Goal: Contribute content: Contribute content

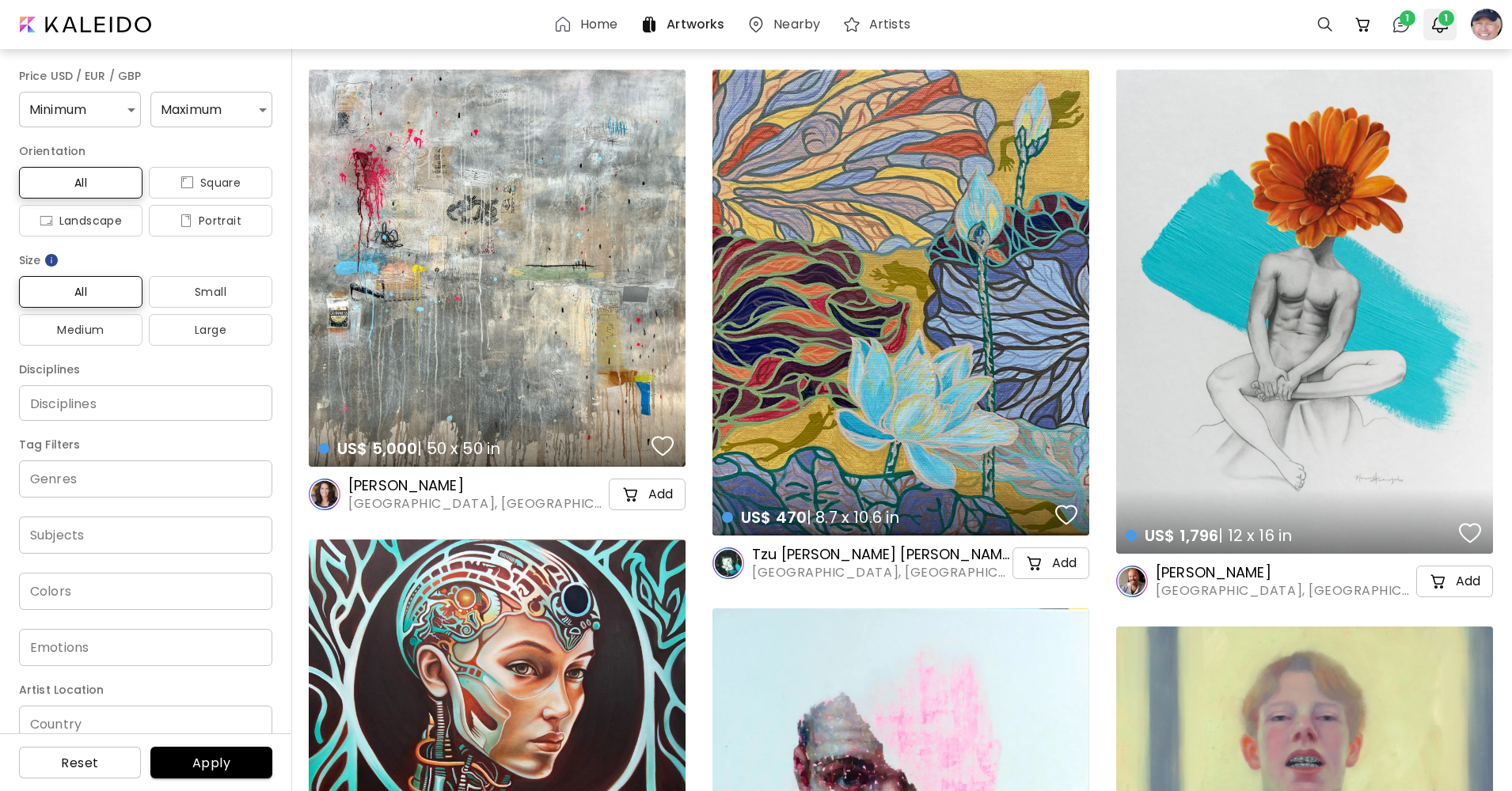
click at [1438, 16] on span "1" at bounding box center [1446, 18] width 16 height 16
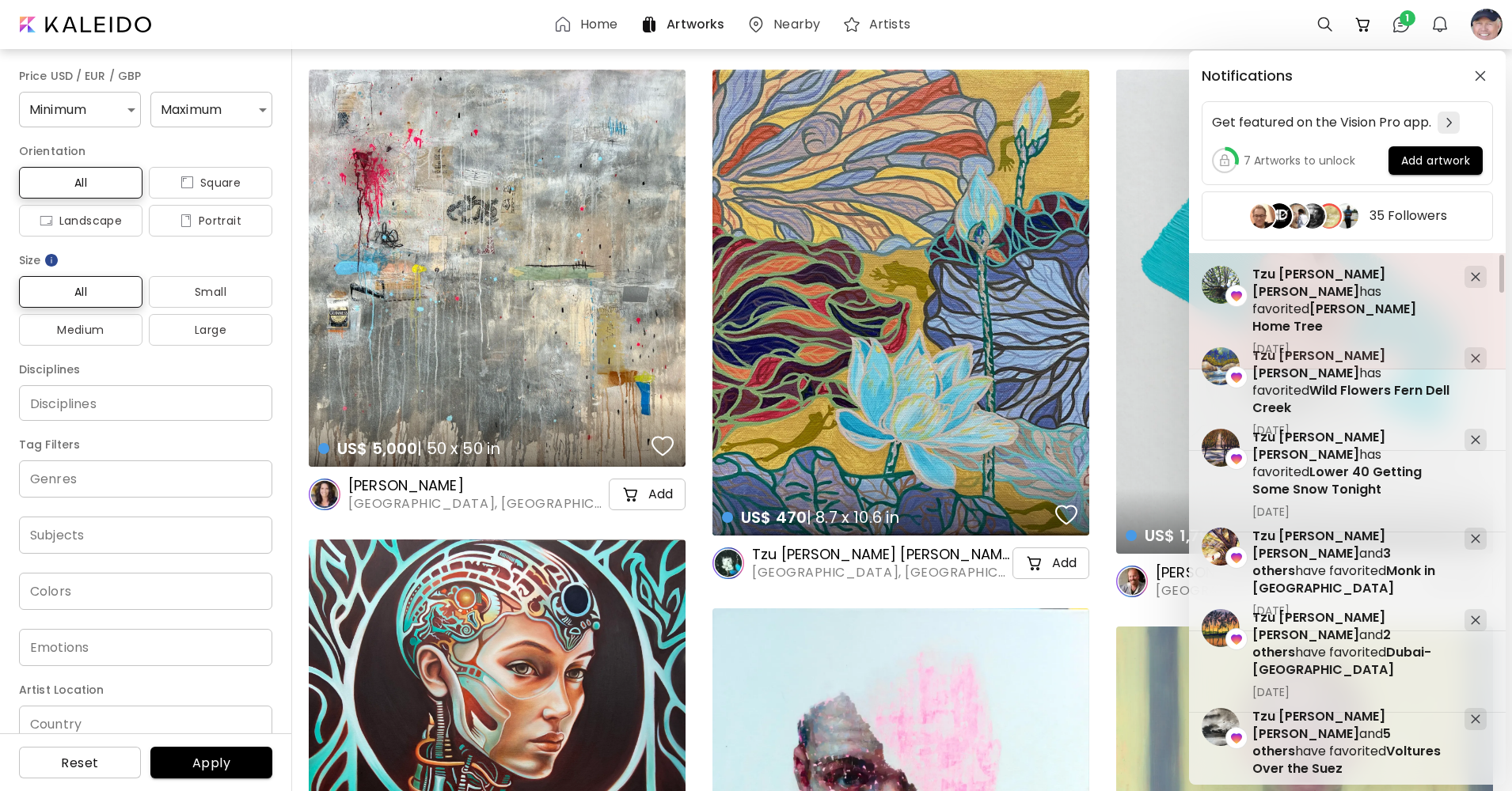
click at [1297, 300] on span "[PERSON_NAME] Home Tree" at bounding box center [1334, 317] width 164 height 36
click at [1299, 300] on span "[PERSON_NAME] Home Tree" at bounding box center [1334, 317] width 164 height 36
click at [1297, 300] on span "[PERSON_NAME] Home Tree" at bounding box center [1334, 317] width 164 height 36
click at [1222, 270] on image at bounding box center [1220, 284] width 38 height 38
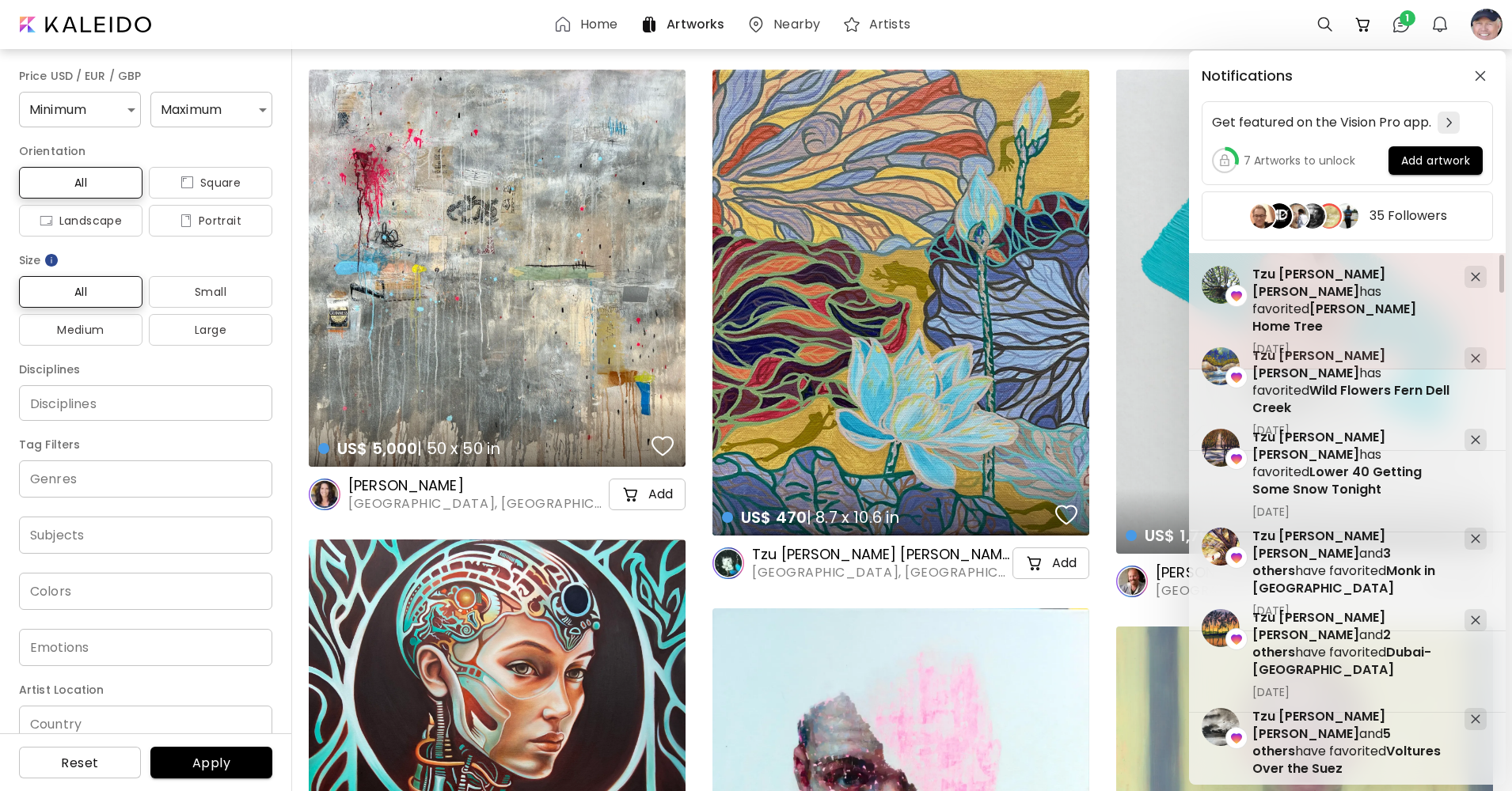
click at [1222, 270] on image at bounding box center [1220, 284] width 38 height 38
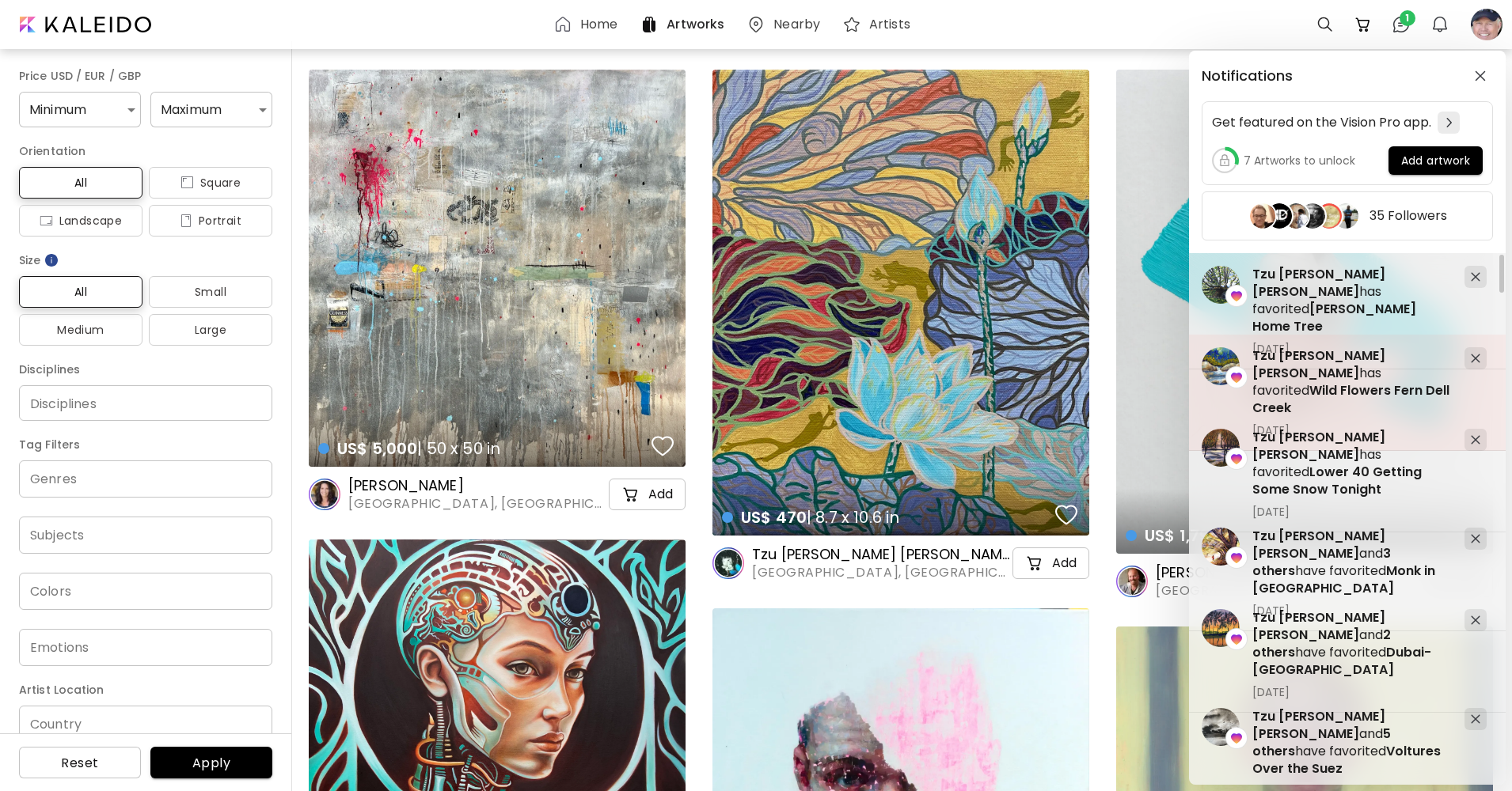
click at [1223, 372] on image at bounding box center [1220, 365] width 38 height 38
drag, startPoint x: 1223, startPoint y: 372, endPoint x: 1211, endPoint y: 355, distance: 20.8
click at [1211, 355] on image at bounding box center [1220, 365] width 38 height 38
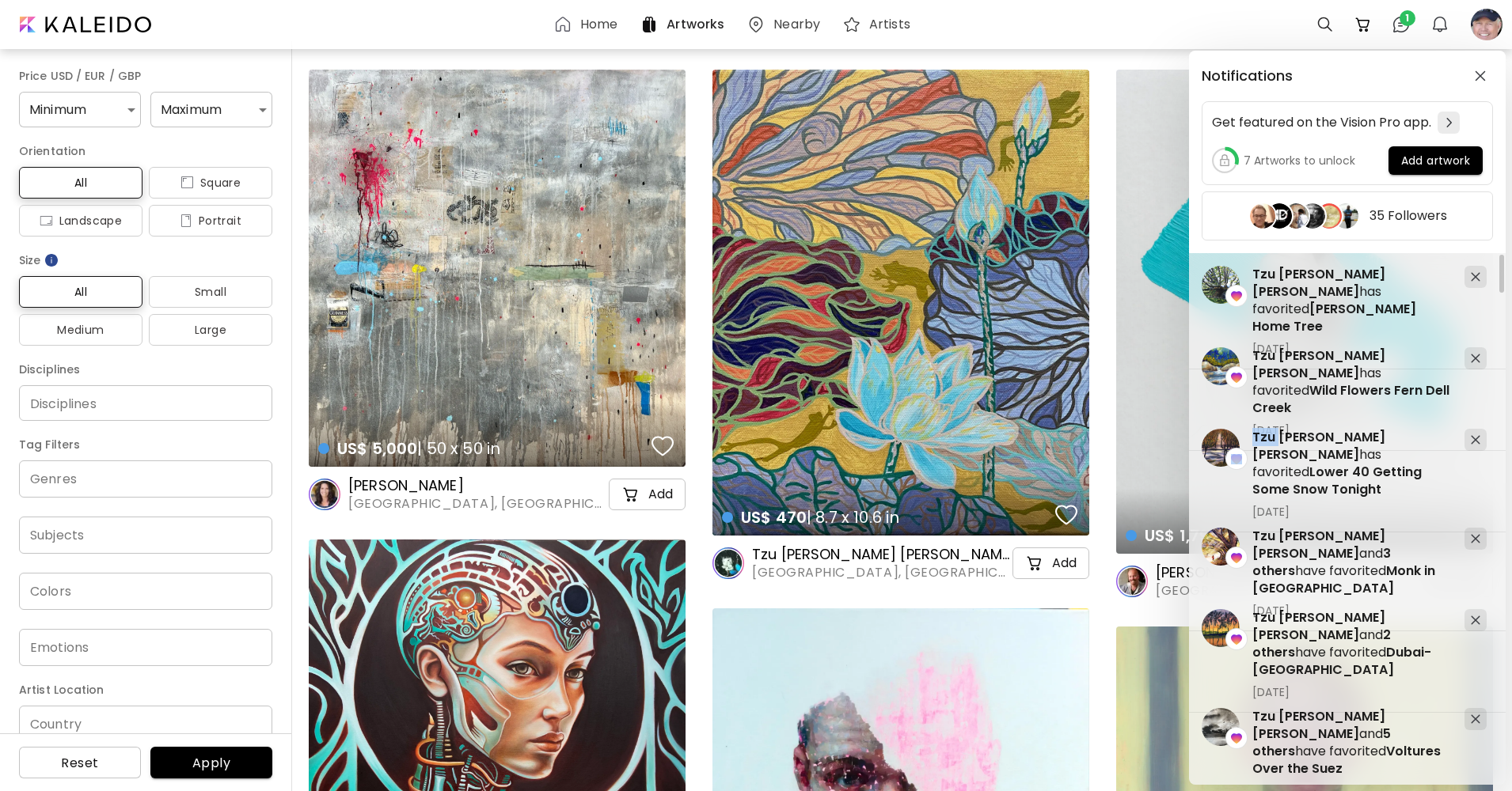
click at [1223, 431] on image at bounding box center [1220, 447] width 38 height 38
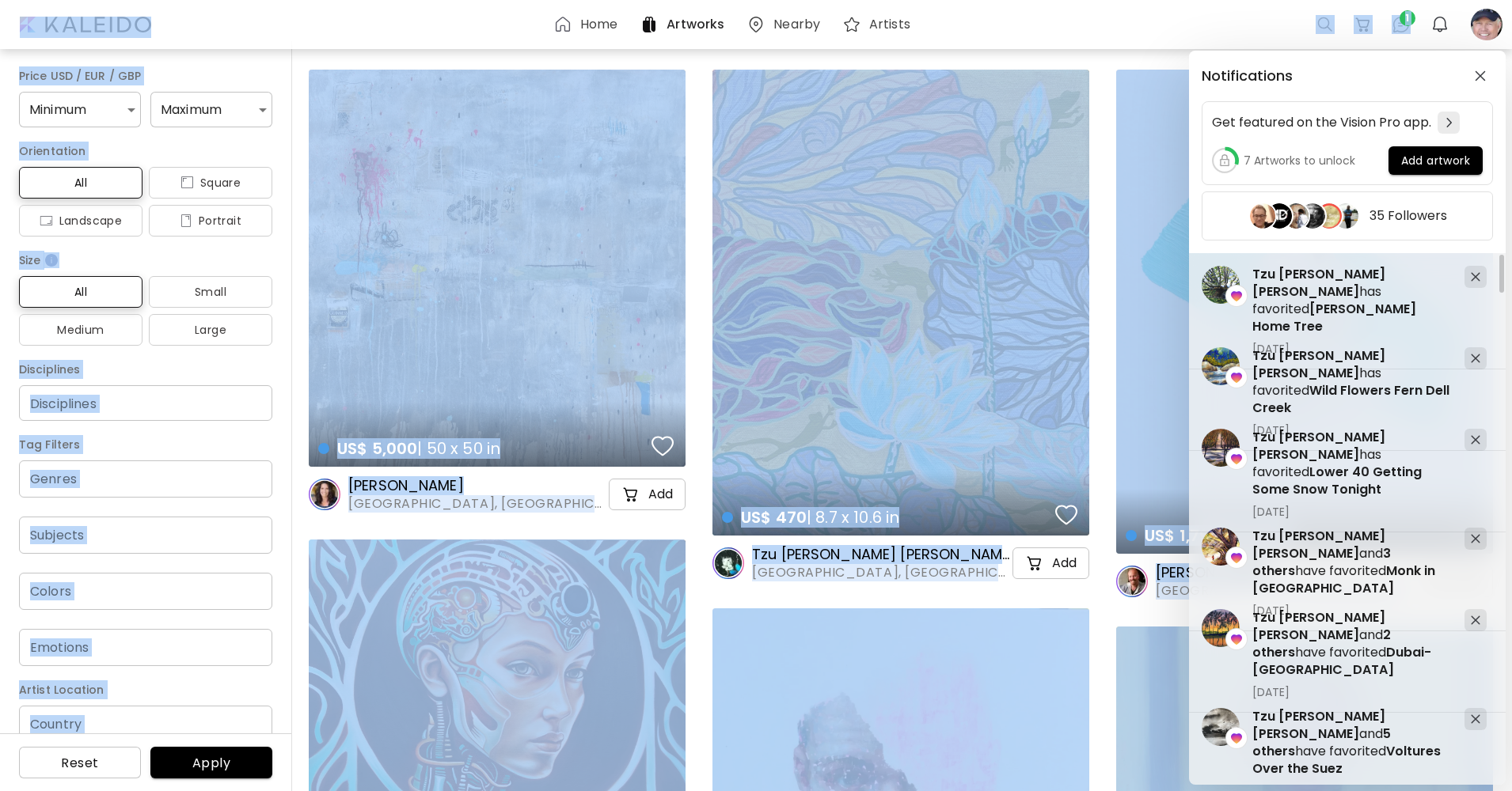
click at [1223, 431] on image at bounding box center [1220, 447] width 38 height 38
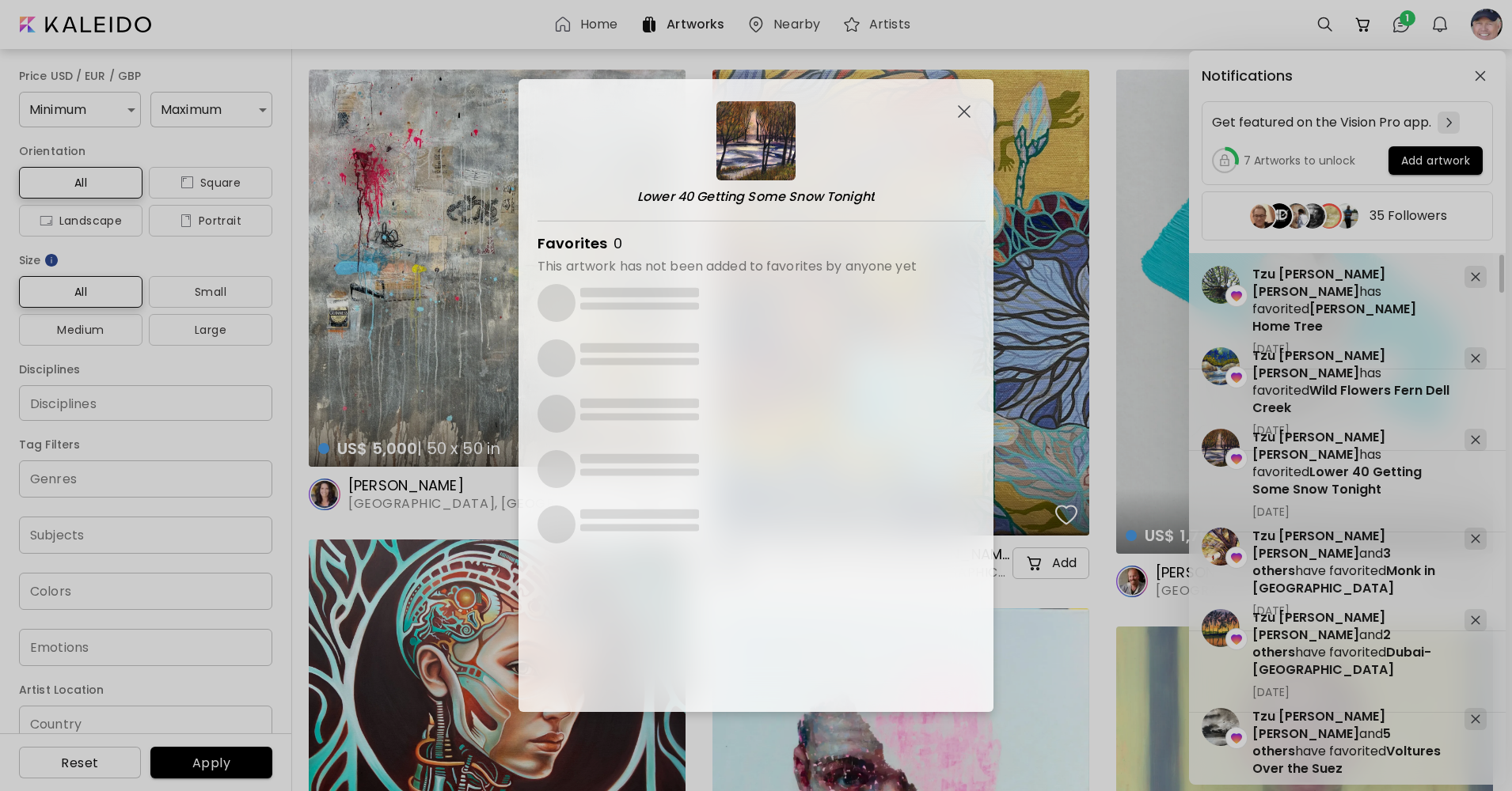
click at [1223, 431] on image at bounding box center [1220, 447] width 38 height 38
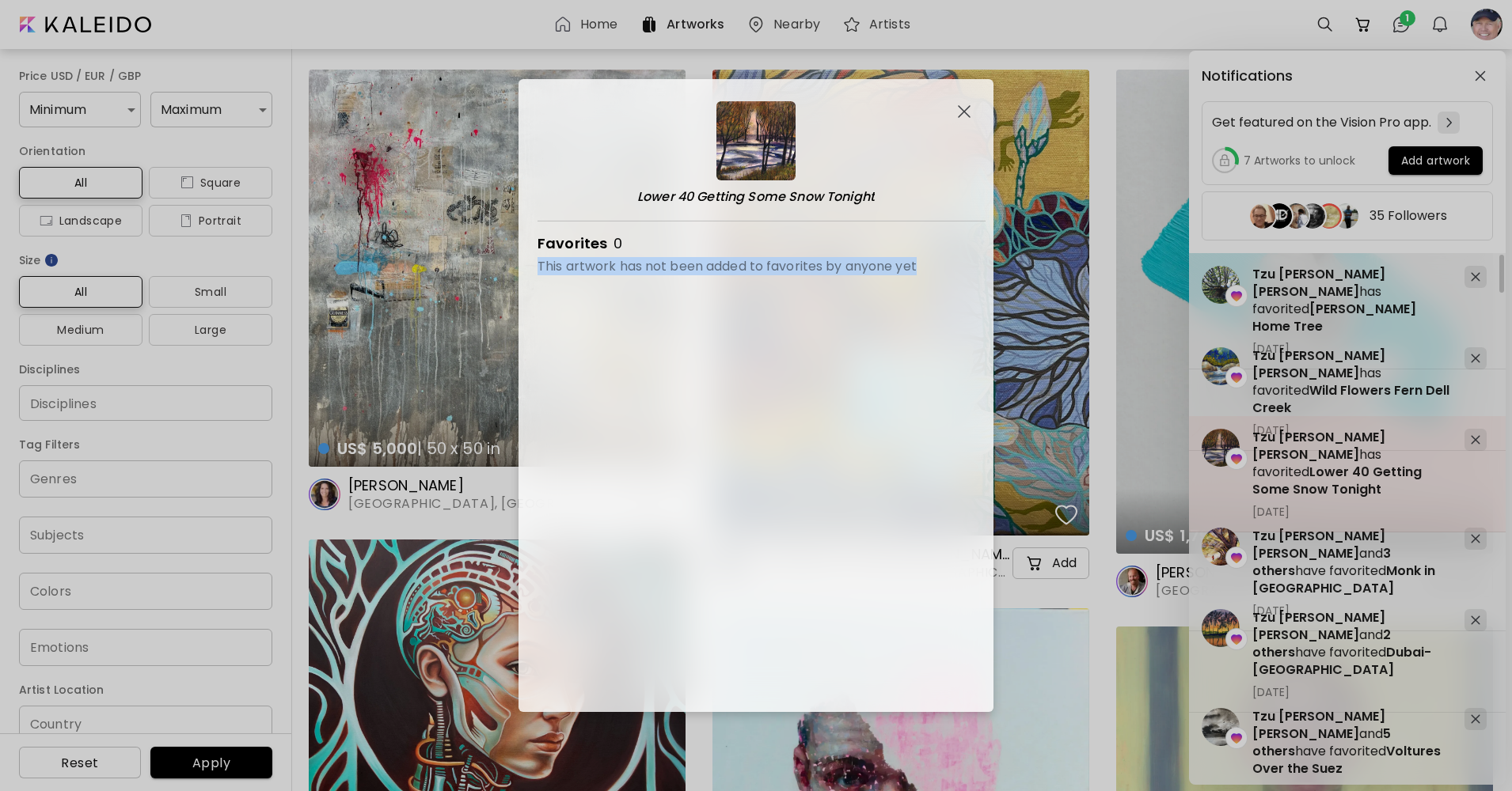
click at [1222, 432] on image at bounding box center [1220, 447] width 38 height 38
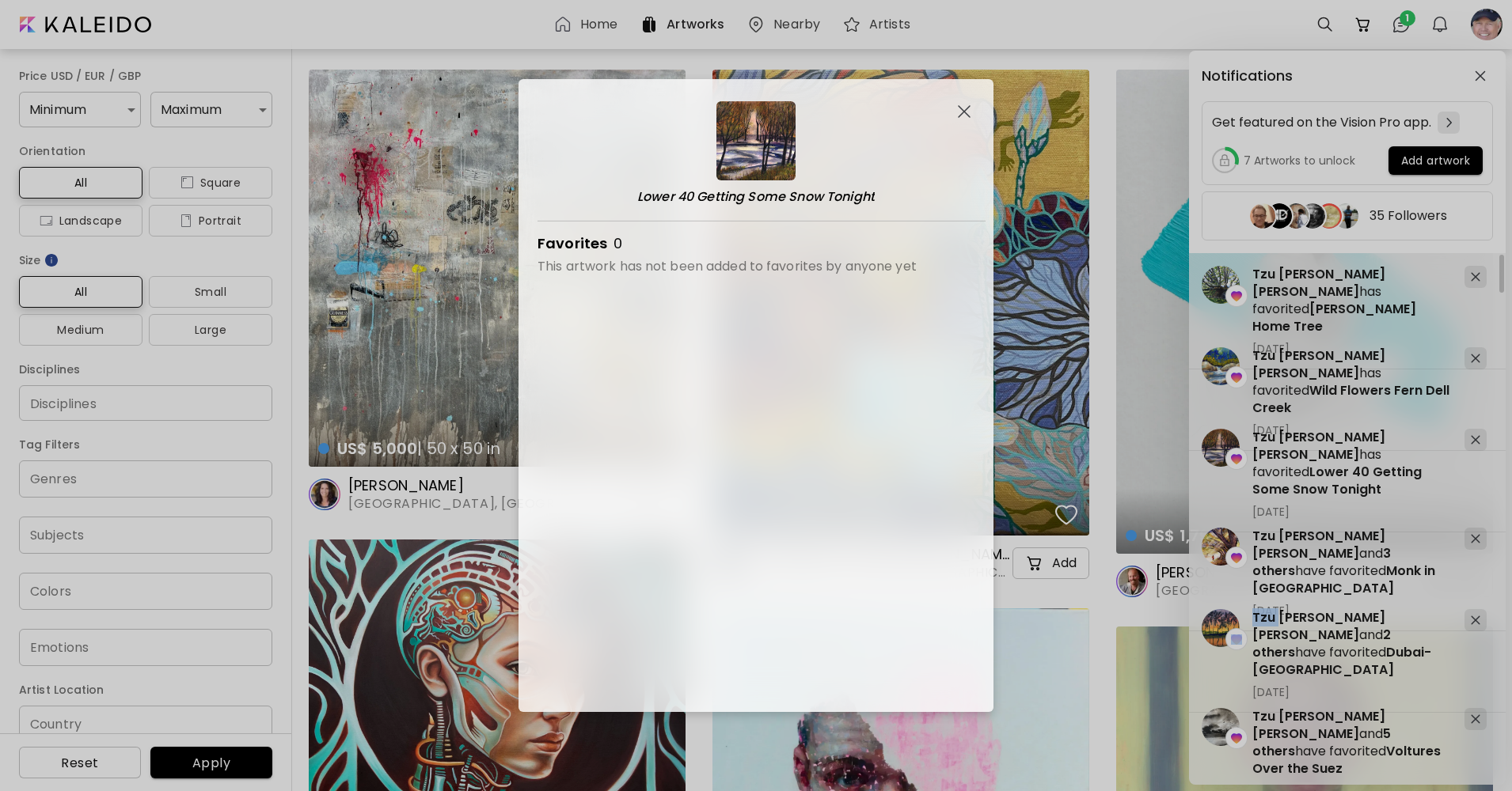
click at [1226, 616] on image at bounding box center [1220, 627] width 38 height 38
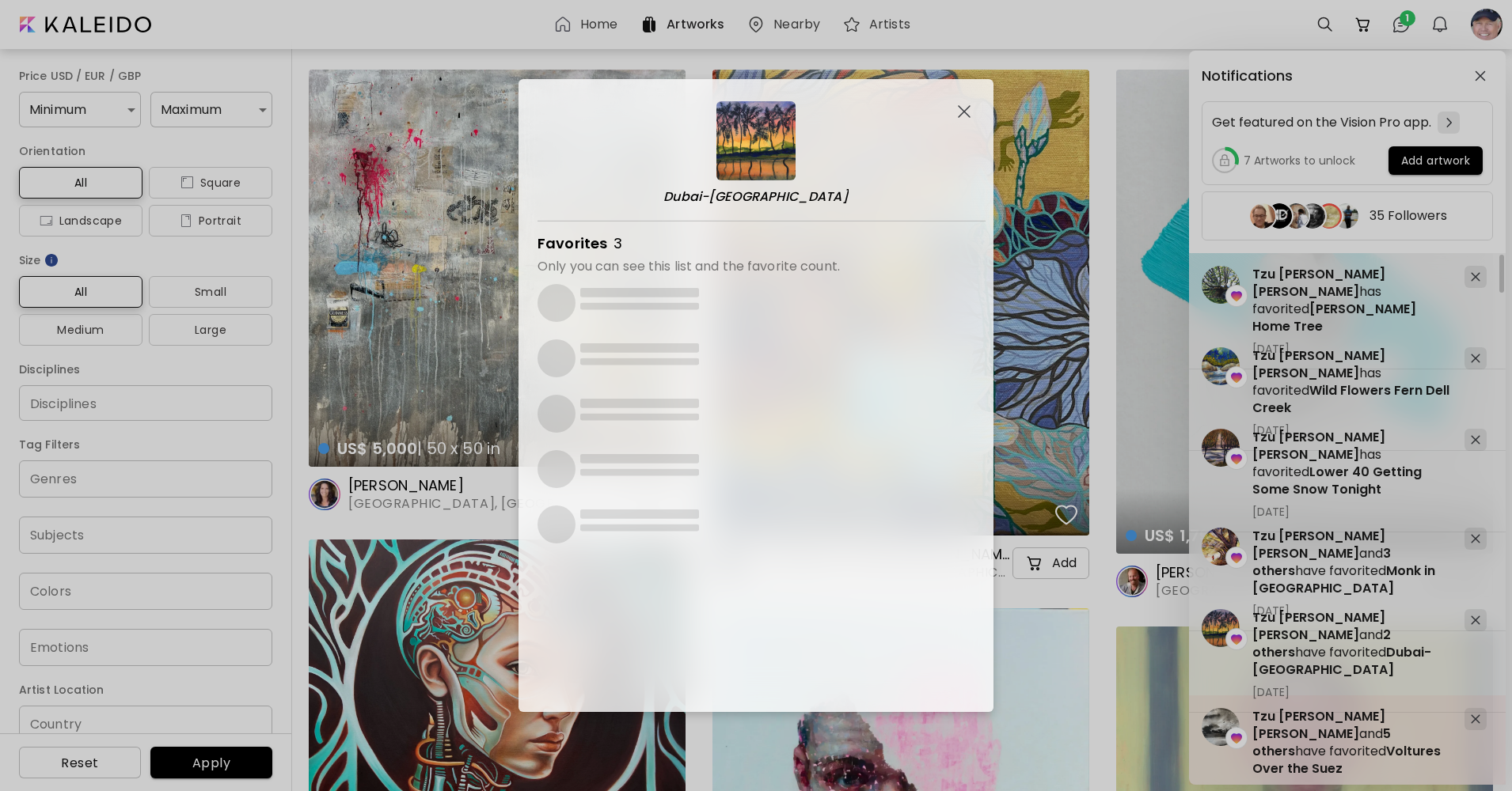
drag, startPoint x: 1226, startPoint y: 616, endPoint x: 1231, endPoint y: 712, distance: 96.1
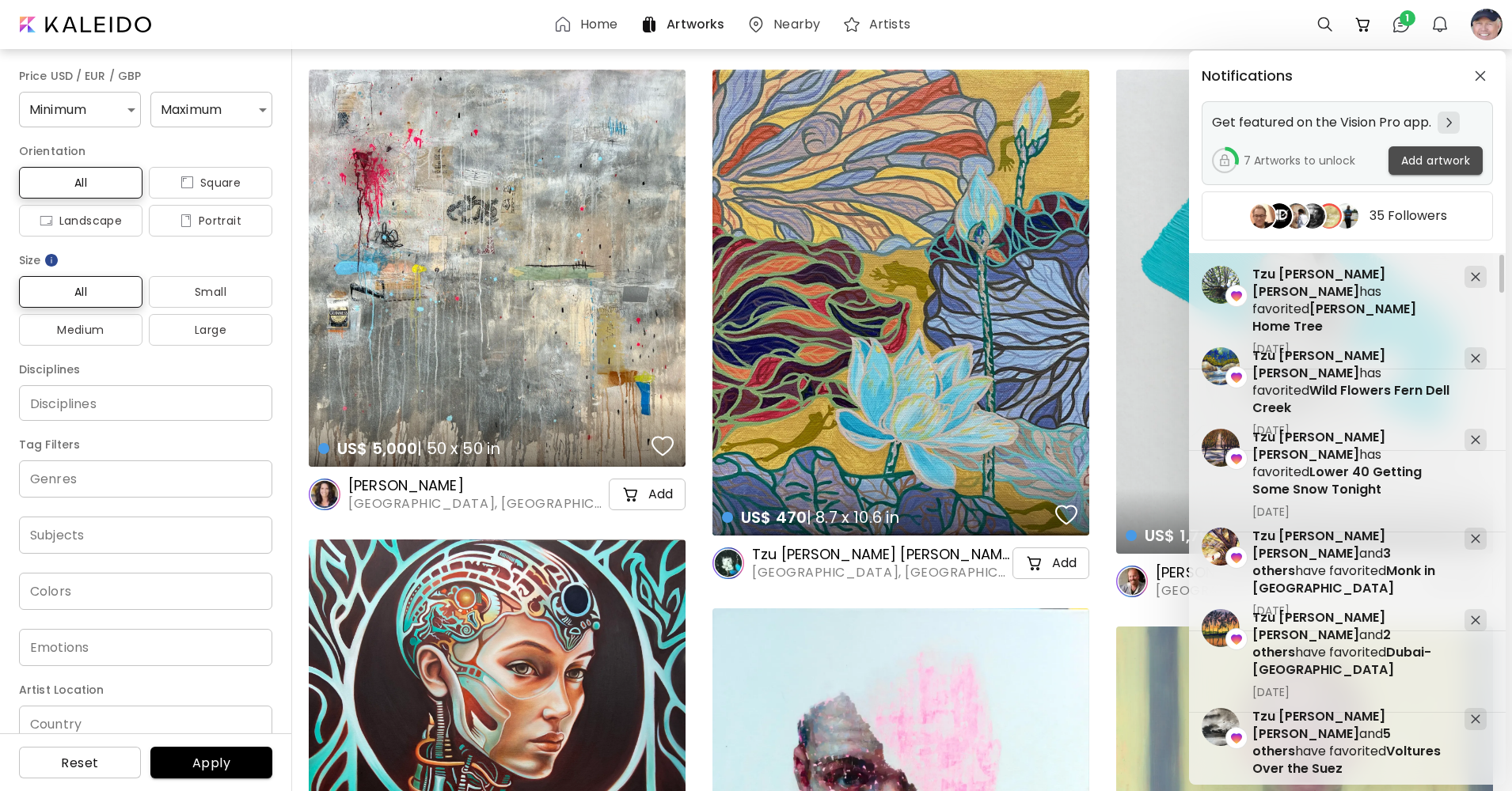
click at [1436, 160] on span "Add artwork" at bounding box center [1435, 161] width 69 height 16
click at [1436, 160] on div at bounding box center [756, 440] width 1512 height 791
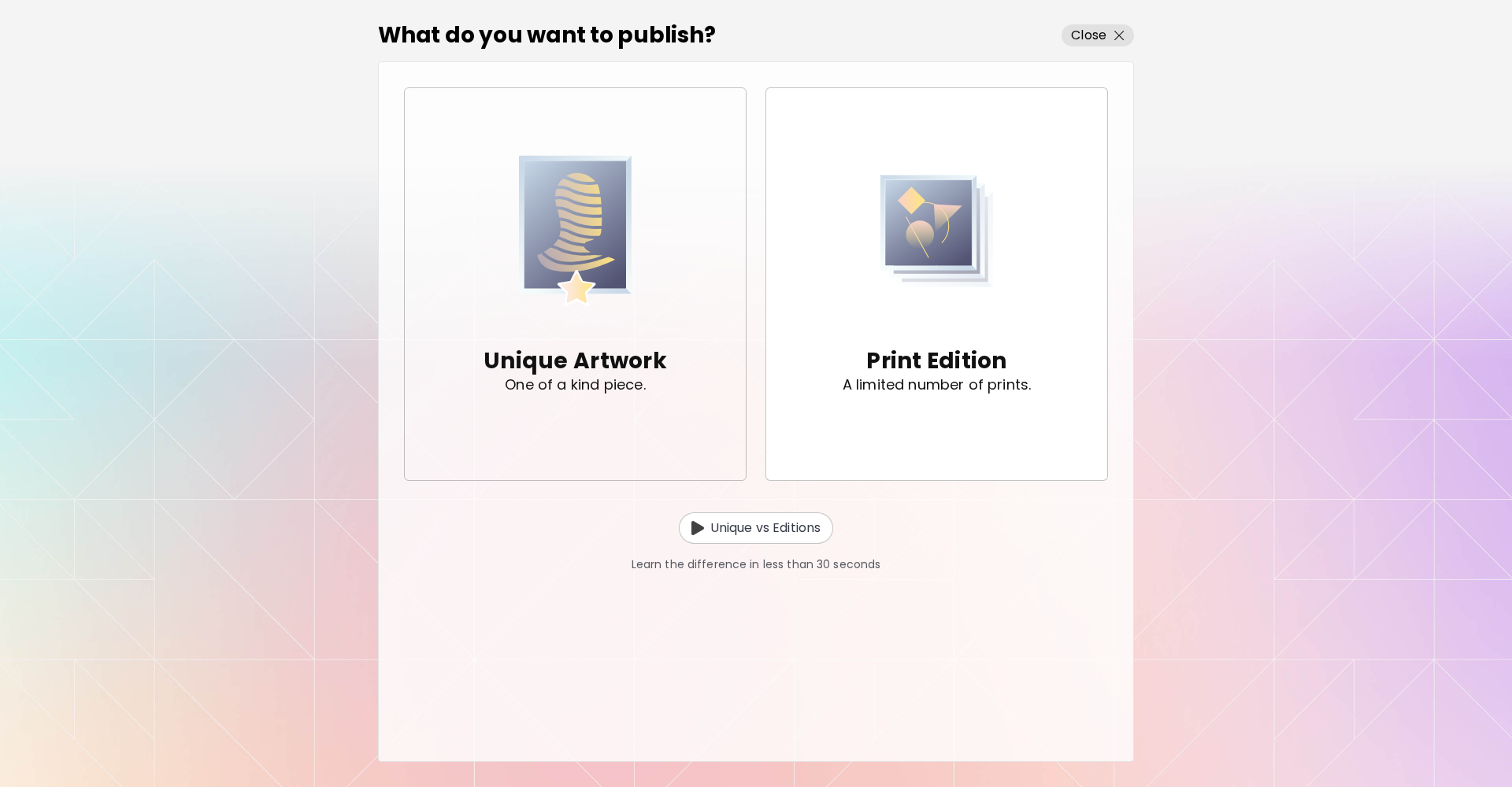
click at [617, 274] on img "button" at bounding box center [576, 231] width 114 height 169
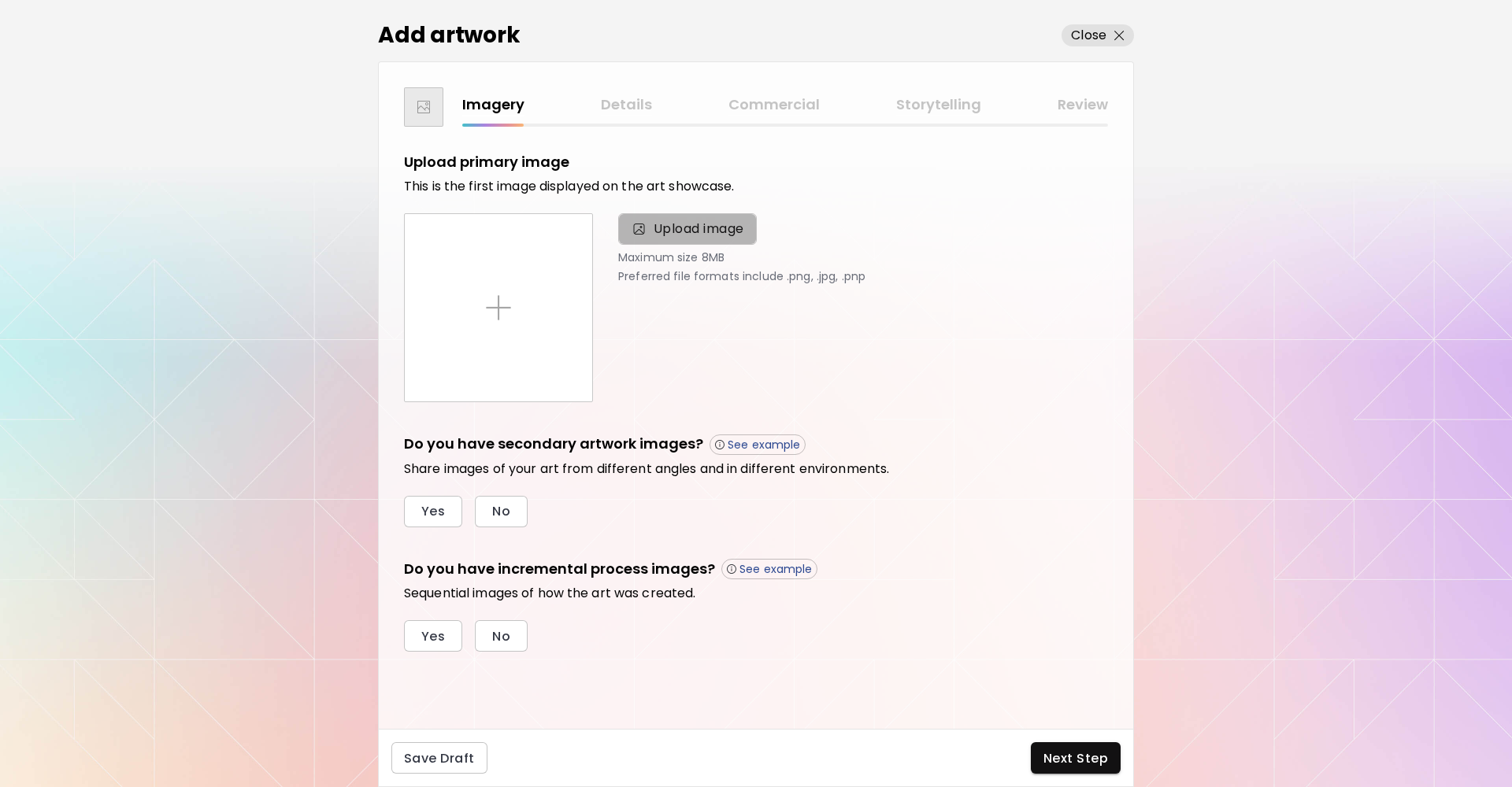
click at [694, 231] on span "Upload image" at bounding box center [699, 230] width 91 height 19
click at [0, 0] on input "Upload image" at bounding box center [0, 0] width 0 height 0
click at [694, 231] on span "Upload image" at bounding box center [699, 230] width 91 height 19
click at [0, 0] on input "Upload image" at bounding box center [0, 0] width 0 height 0
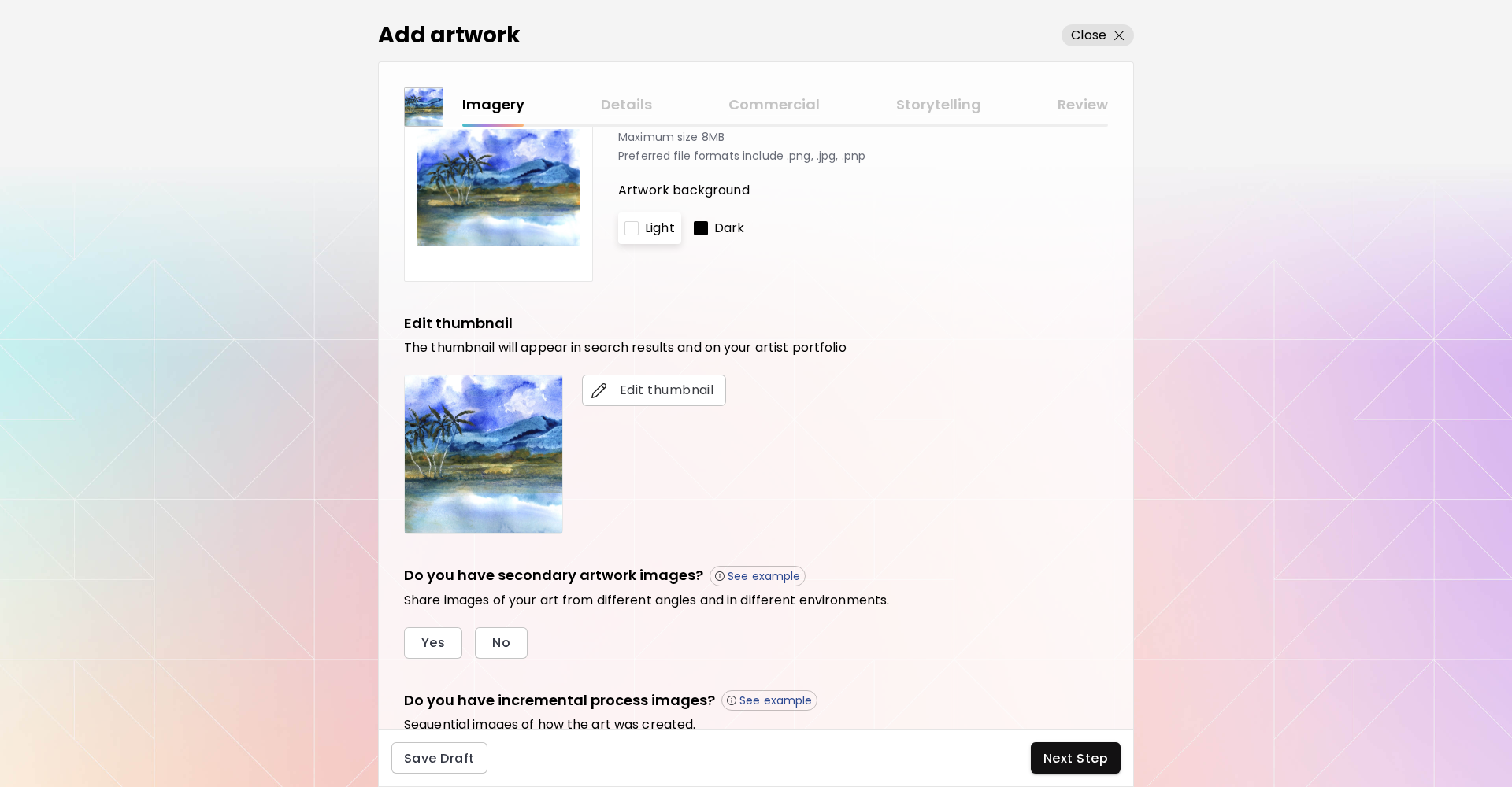
scroll to position [157, 0]
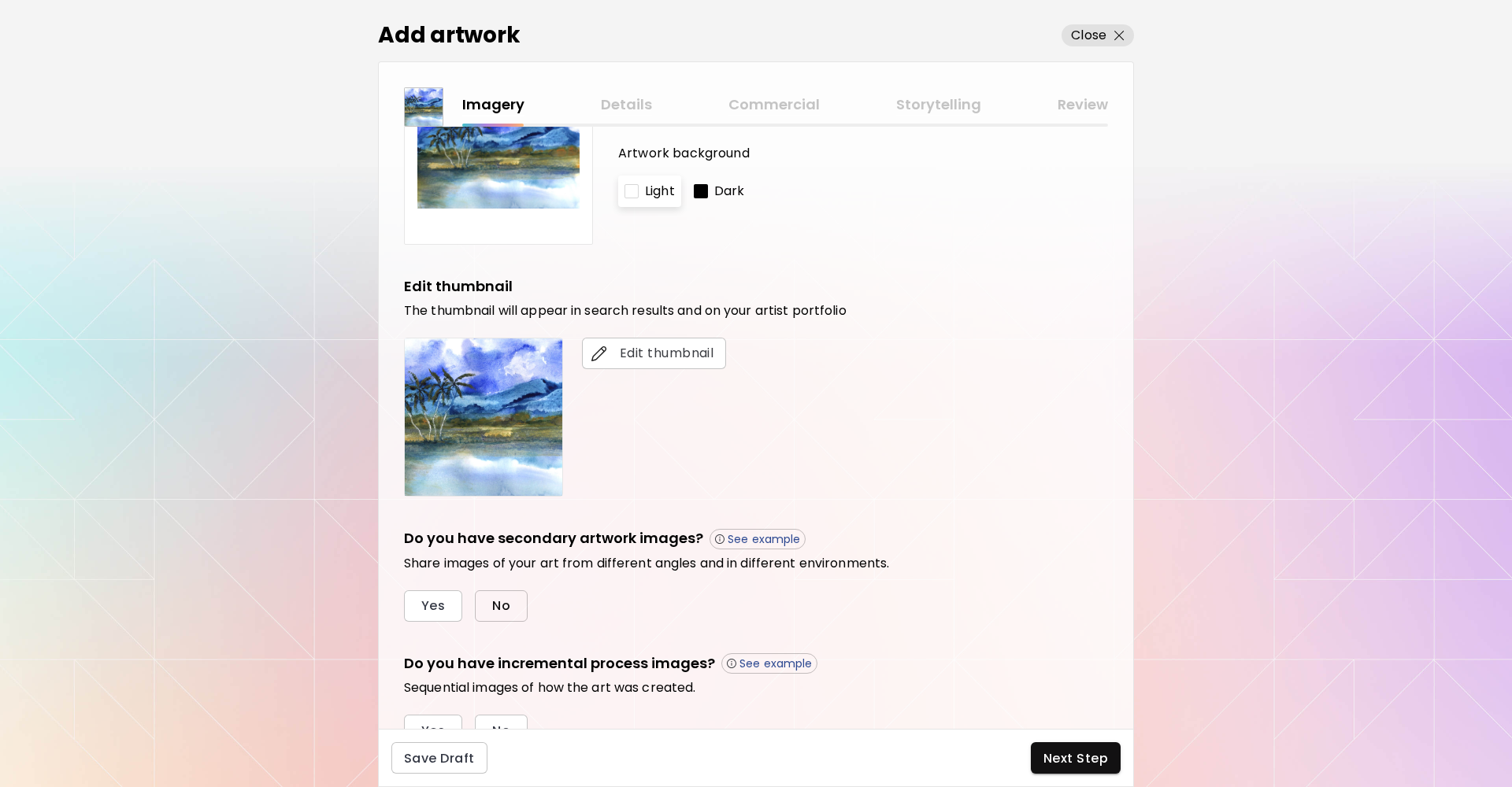
click at [504, 602] on span "No" at bounding box center [501, 605] width 18 height 16
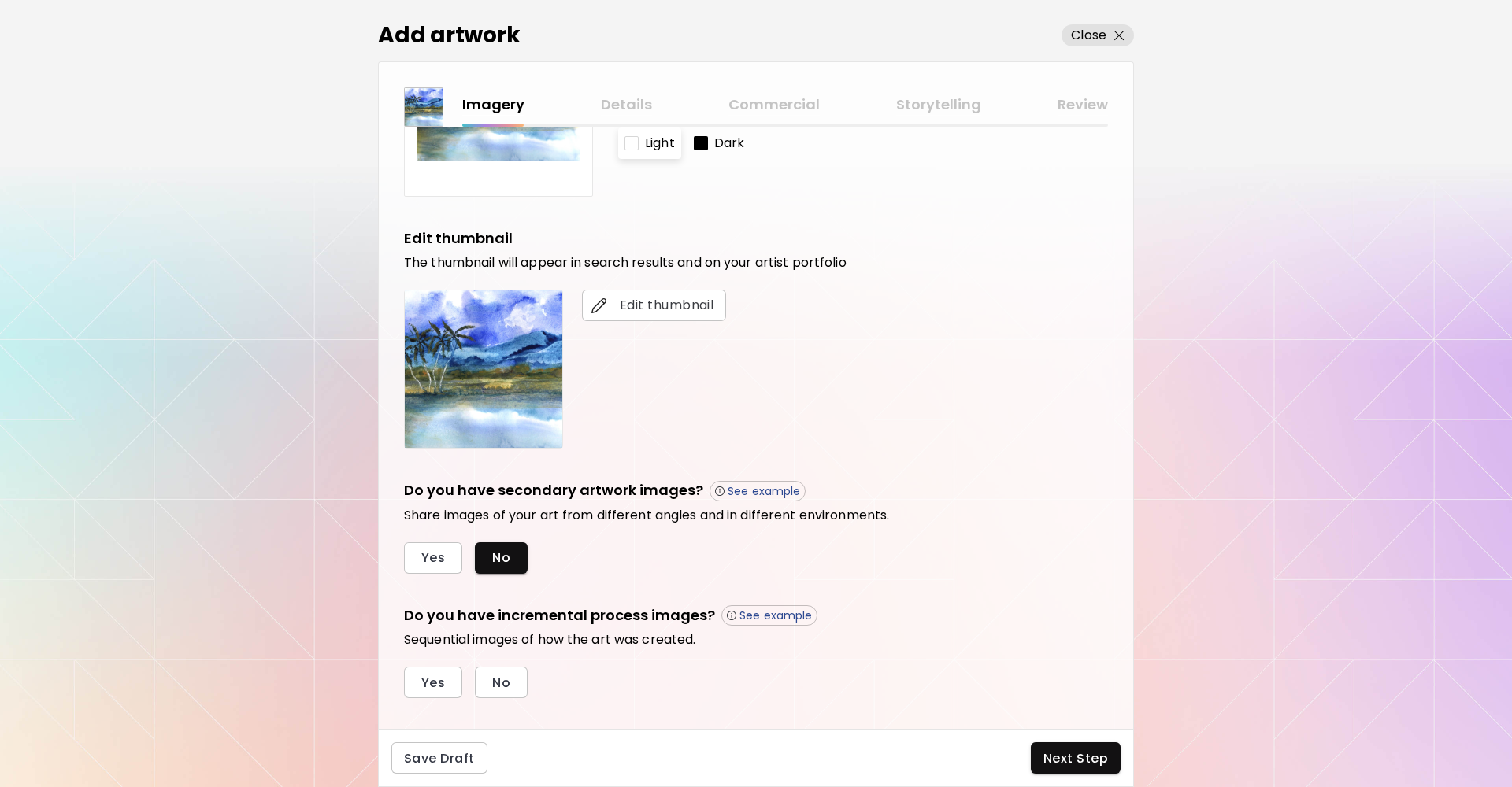
scroll to position [231, 0]
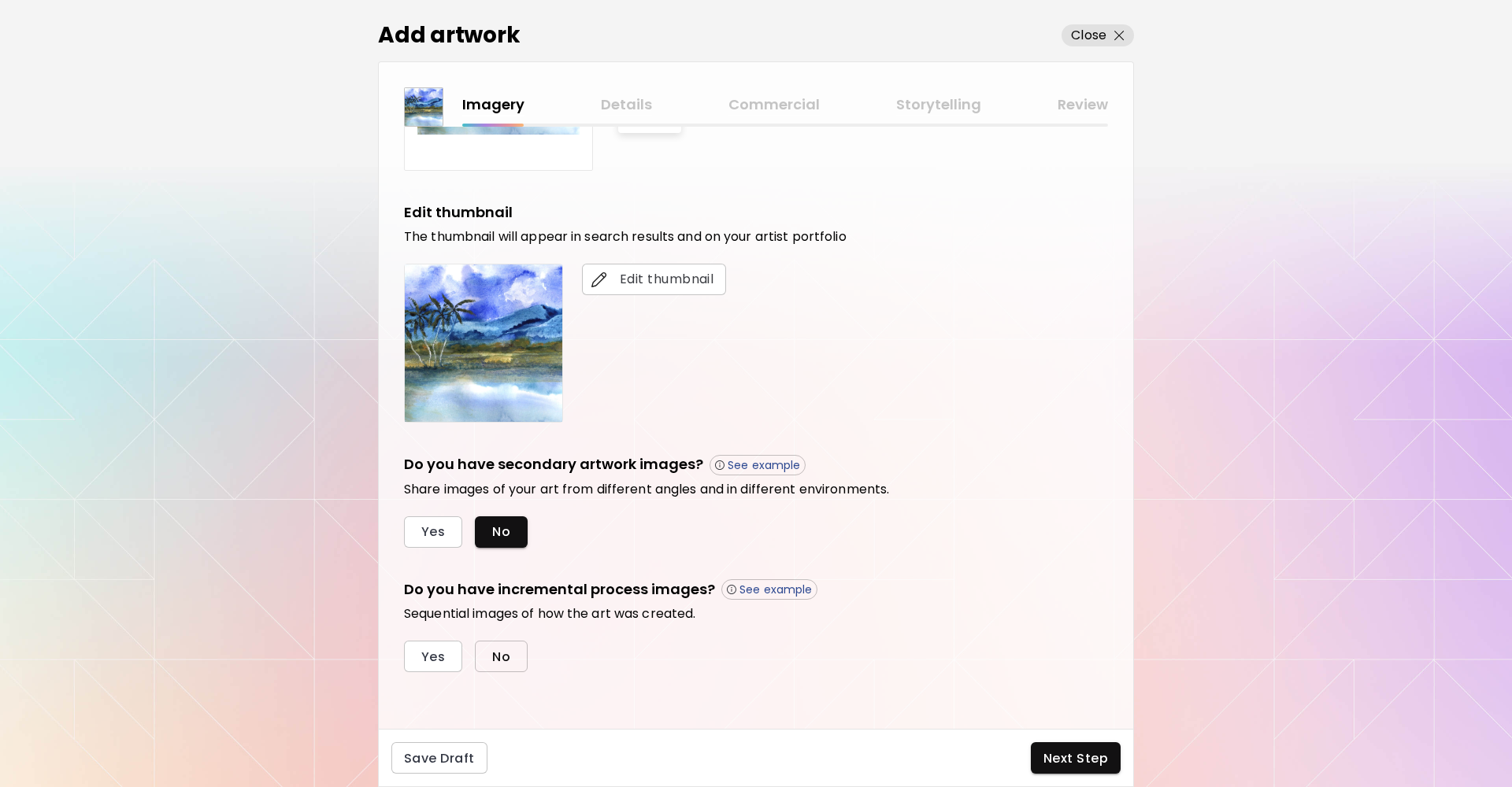
click at [505, 653] on span "No" at bounding box center [501, 657] width 18 height 16
click at [1058, 751] on span "Next Step" at bounding box center [1075, 758] width 65 height 16
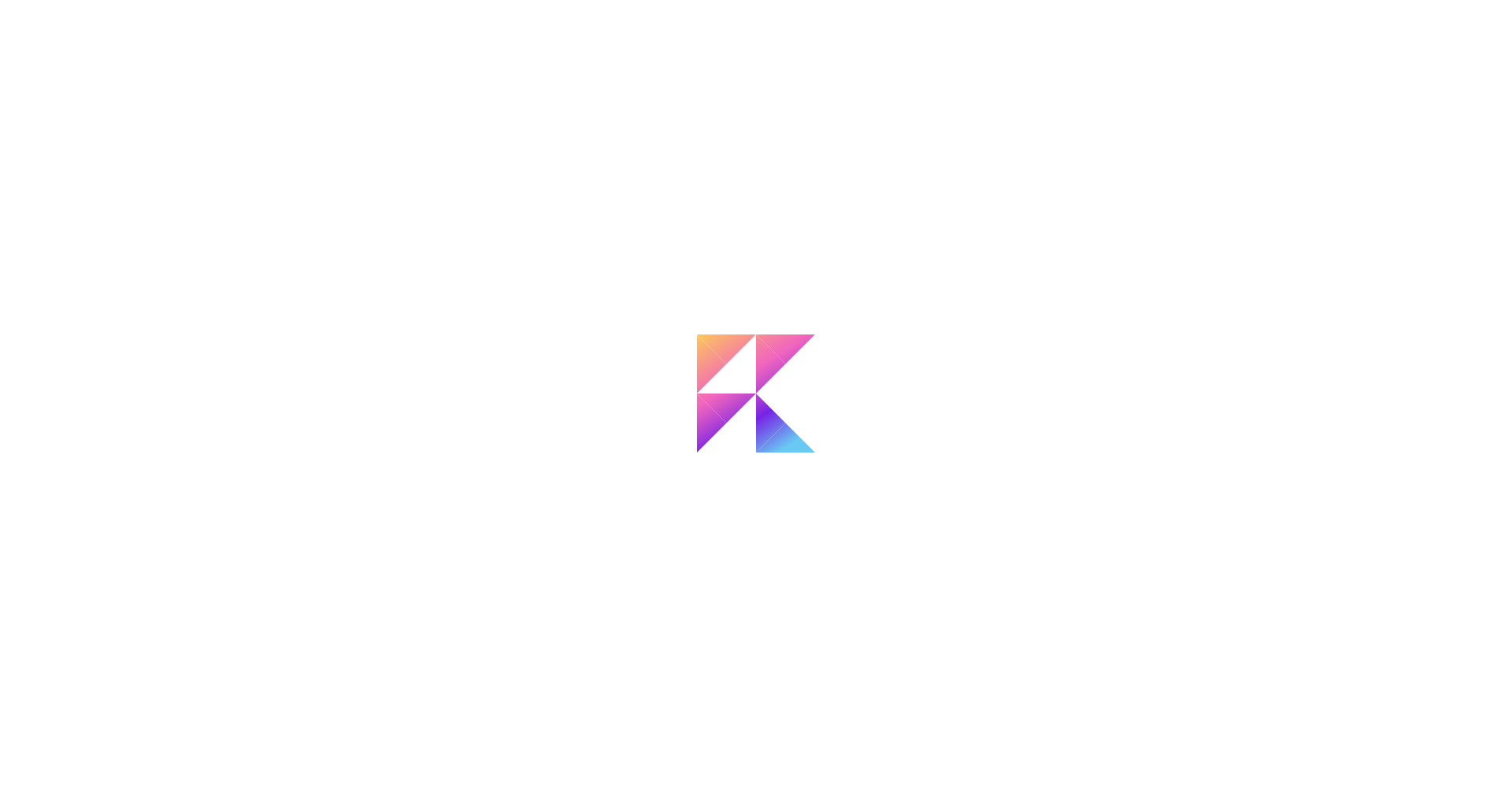
click at [1058, 751] on div at bounding box center [756, 394] width 1512 height 787
